Goal: Find specific fact

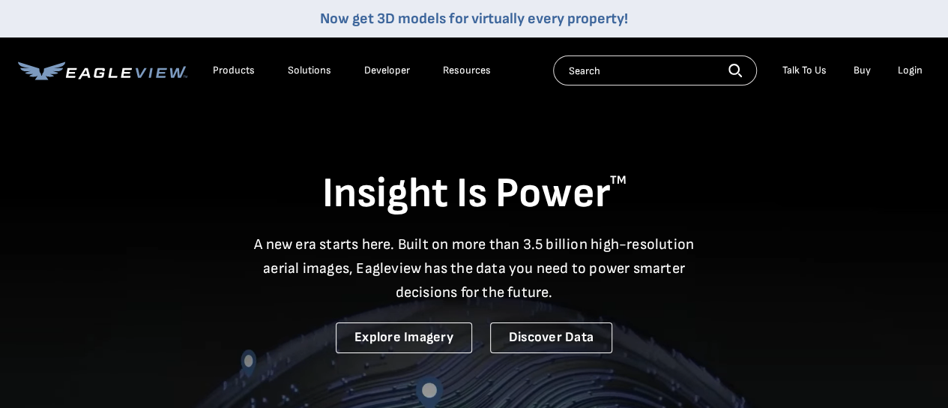
click at [912, 73] on div "Login" at bounding box center [910, 70] width 25 height 13
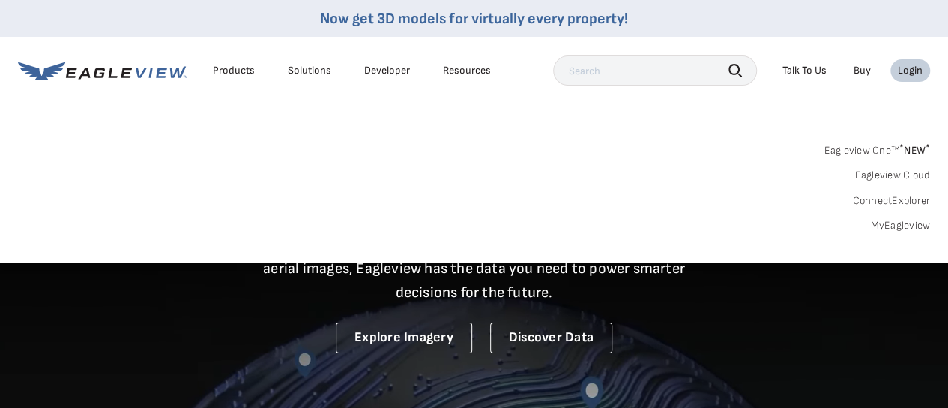
click at [916, 73] on div "Login" at bounding box center [910, 70] width 25 height 13
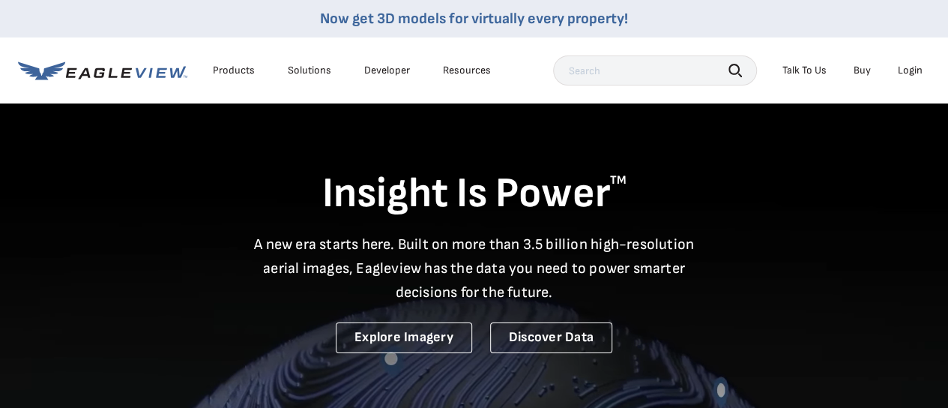
click at [916, 73] on div "Login" at bounding box center [910, 70] width 25 height 13
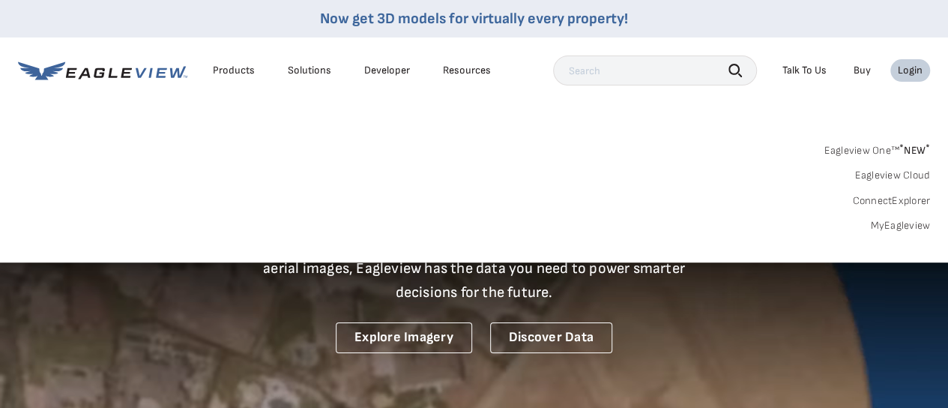
click at [885, 223] on link "MyEagleview" at bounding box center [900, 225] width 60 height 13
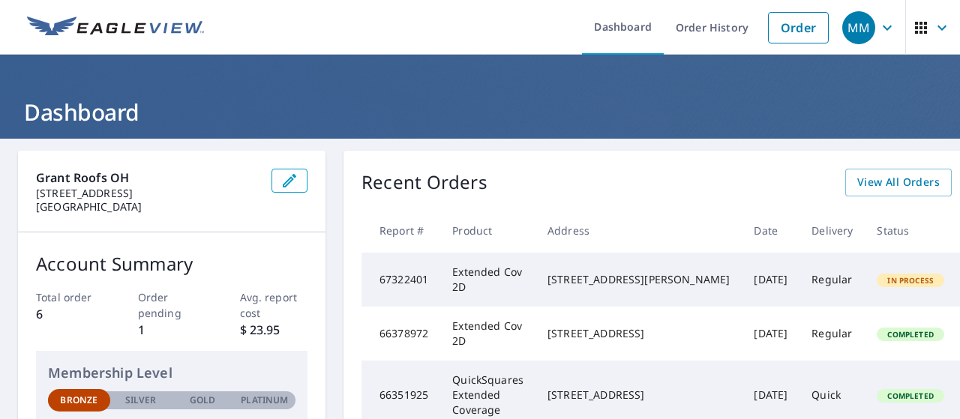
scroll to position [0, 79]
drag, startPoint x: 837, startPoint y: 1, endPoint x: 409, endPoint y: 33, distance: 429.2
click at [409, 33] on ul "Dashboard Order History Order" at bounding box center [524, 27] width 623 height 55
drag, startPoint x: 548, startPoint y: 284, endPoint x: 639, endPoint y: 295, distance: 92.1
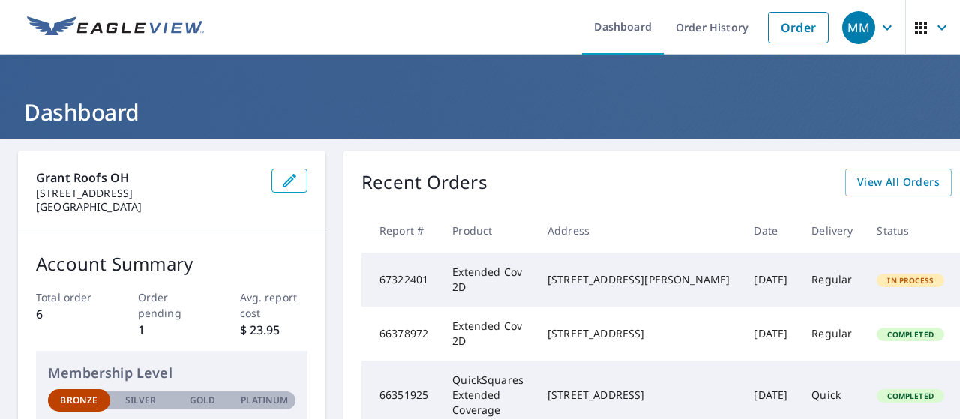
click at [639, 287] on div "[STREET_ADDRESS][PERSON_NAME]" at bounding box center [638, 279] width 182 height 15
copy div "[STREET_ADDRESS][PERSON_NAME]"
click at [682, 205] on div "Recent Orders View All Orders Start New Order Report # Product Address Date Del…" at bounding box center [717, 378] width 748 height 455
drag, startPoint x: 648, startPoint y: 295, endPoint x: 546, endPoint y: 283, distance: 103.5
click at [547, 283] on div "[STREET_ADDRESS][PERSON_NAME]" at bounding box center [638, 279] width 182 height 15
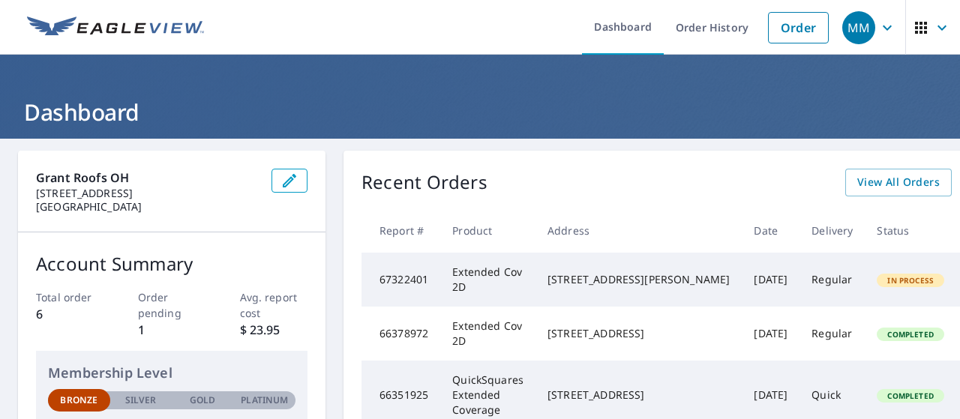
copy div "[STREET_ADDRESS][PERSON_NAME]"
click at [600, 287] on div "[STREET_ADDRESS][PERSON_NAME]" at bounding box center [638, 279] width 182 height 15
drag, startPoint x: 430, startPoint y: 286, endPoint x: 374, endPoint y: 292, distance: 56.5
click at [374, 292] on td "67322401" at bounding box center [400, 280] width 79 height 54
copy td "67322401"
